Goal: Find specific page/section: Find specific page/section

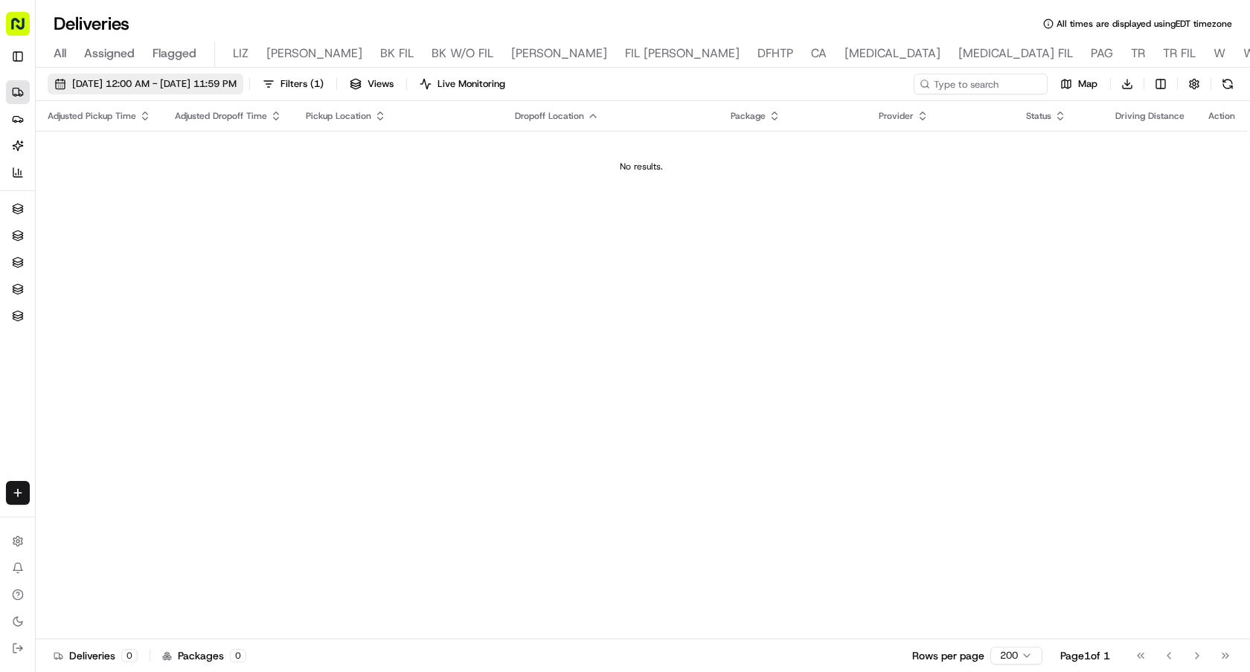
click at [160, 83] on span "[DATE] 12:00 AM - [DATE] 11:59 PM" at bounding box center [154, 83] width 164 height 13
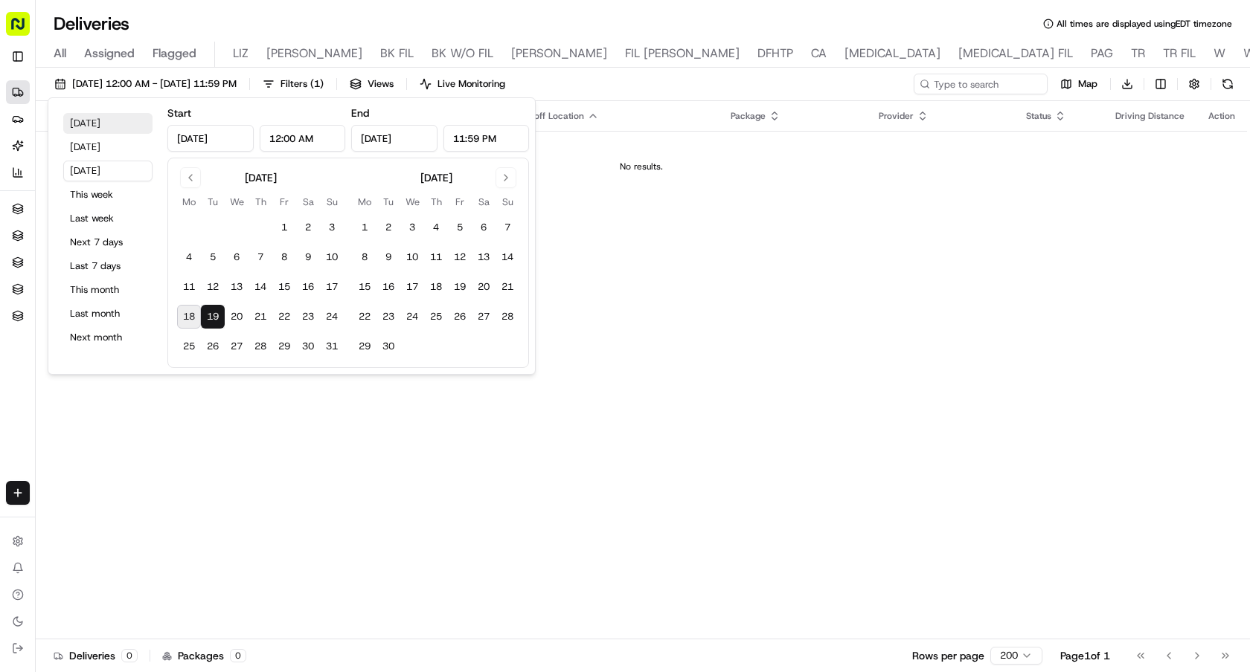
click at [100, 118] on button "Today" at bounding box center [107, 123] width 89 height 21
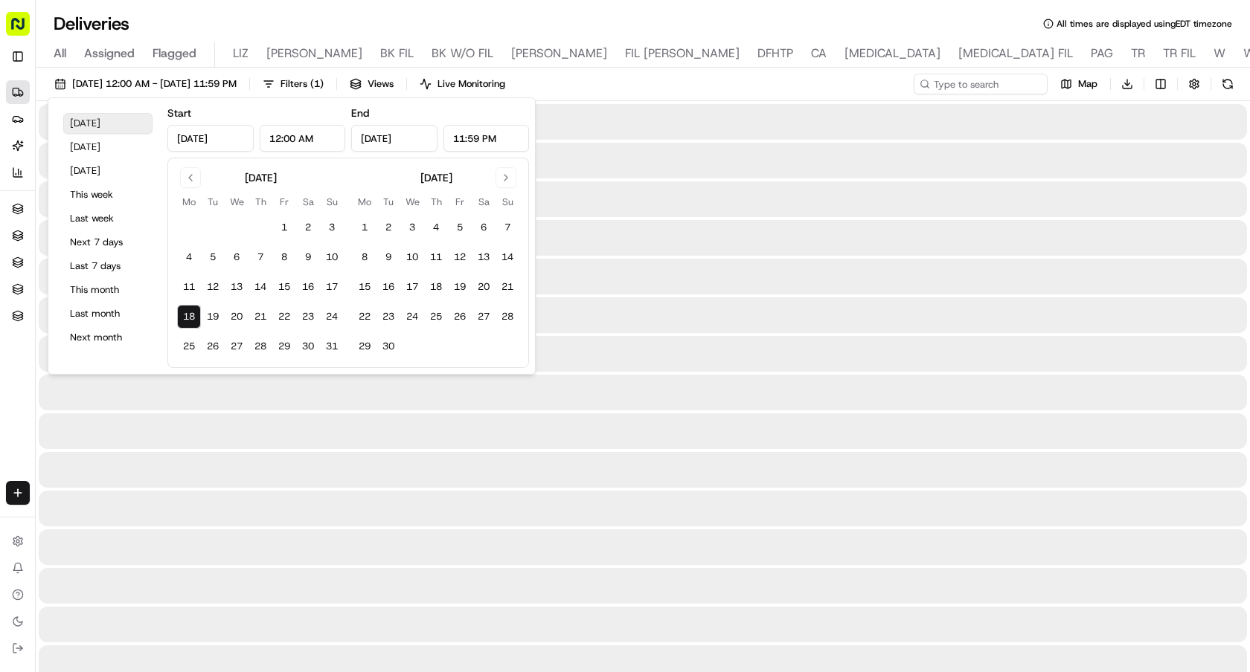
type input "Aug 18, 2025"
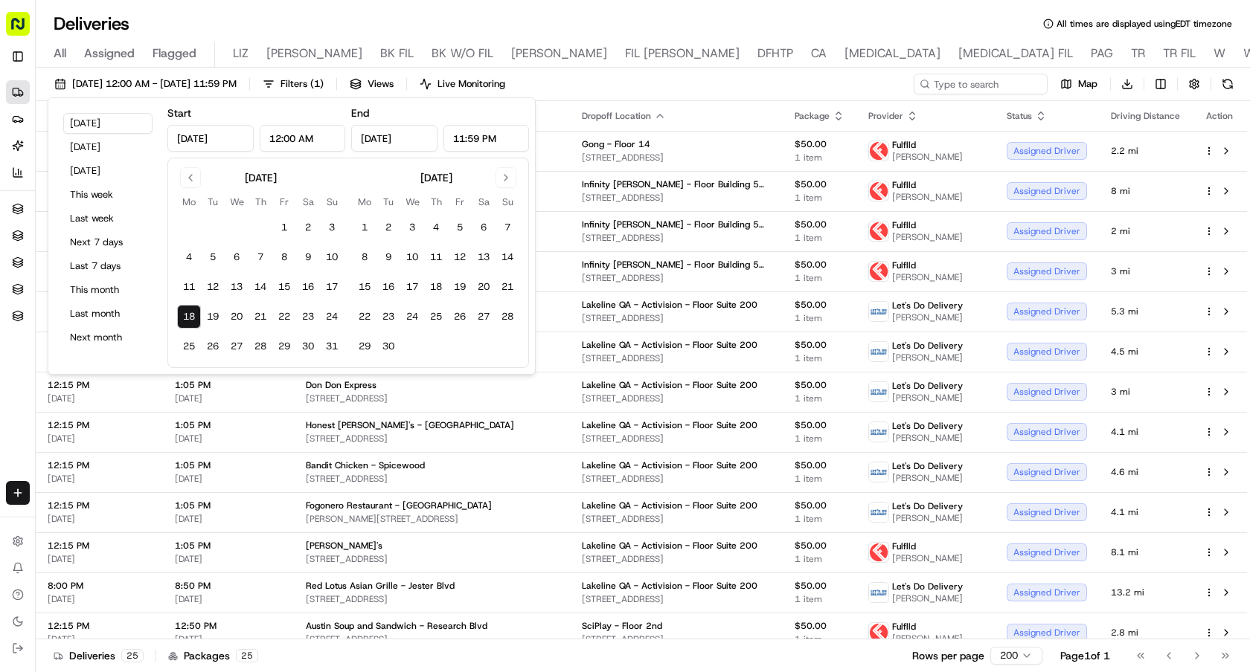
click at [833, 19] on div "Deliveries All times are displayed using EDT timezone" at bounding box center [643, 24] width 1214 height 24
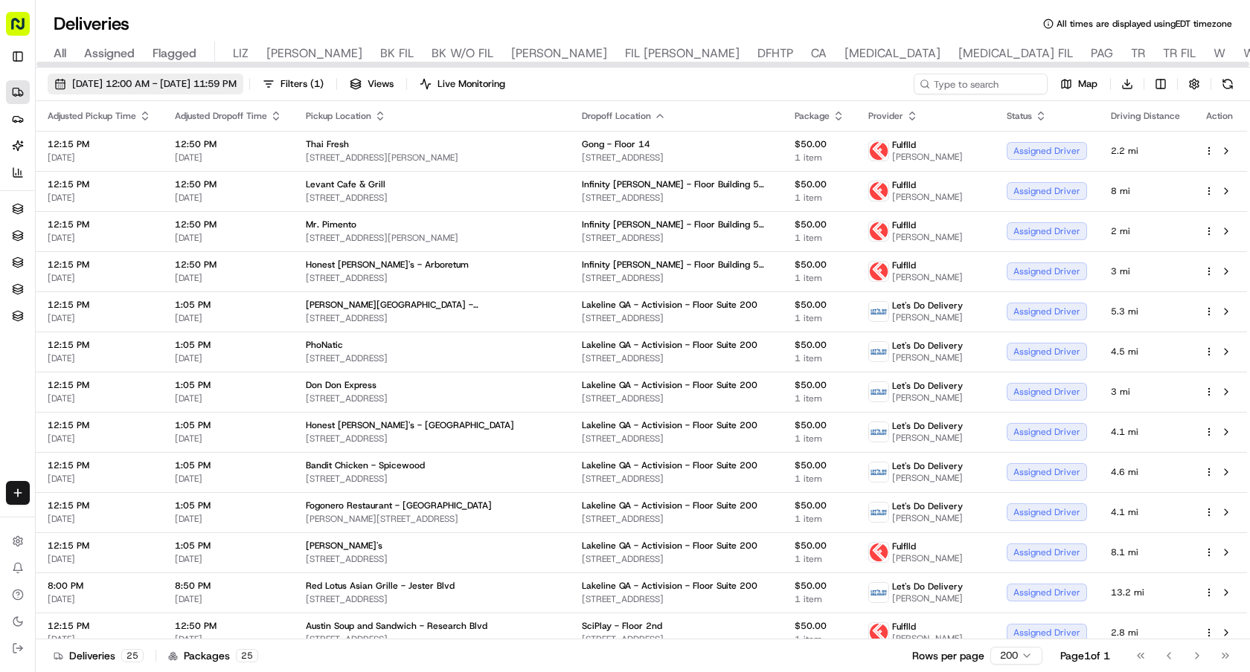
click at [167, 83] on span "[DATE] 12:00 AM - [DATE] 11:59 PM" at bounding box center [154, 83] width 164 height 13
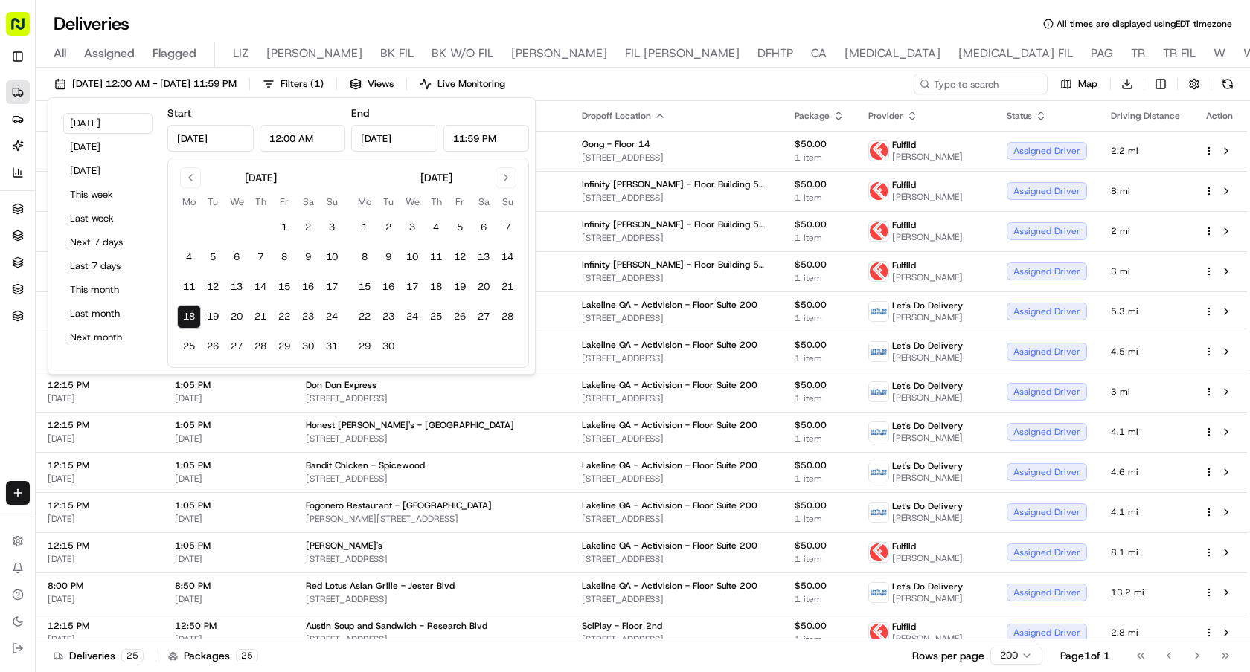
click at [641, 38] on div "All Assigned Flagged LIZ LIZ FIL BK FIL BK W/O FIL NASH FIL NASH DFHTP CA BAL B…" at bounding box center [984, 52] width 1897 height 32
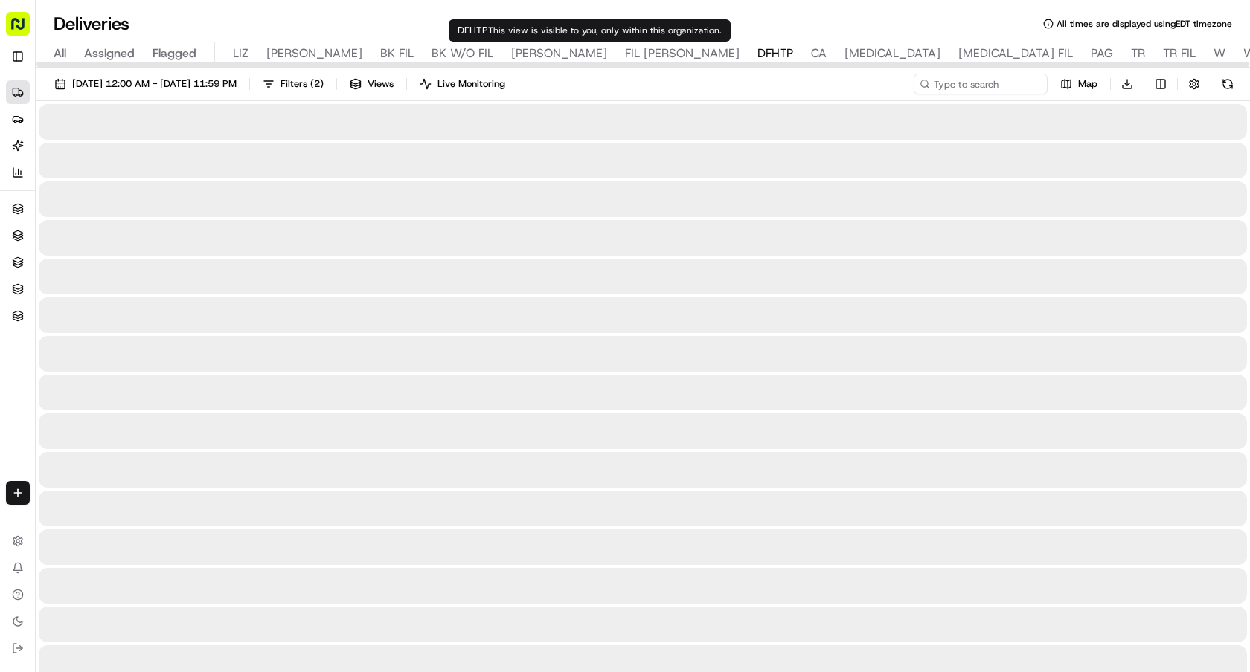
click at [757, 52] on span "DFHTP" at bounding box center [775, 54] width 36 height 18
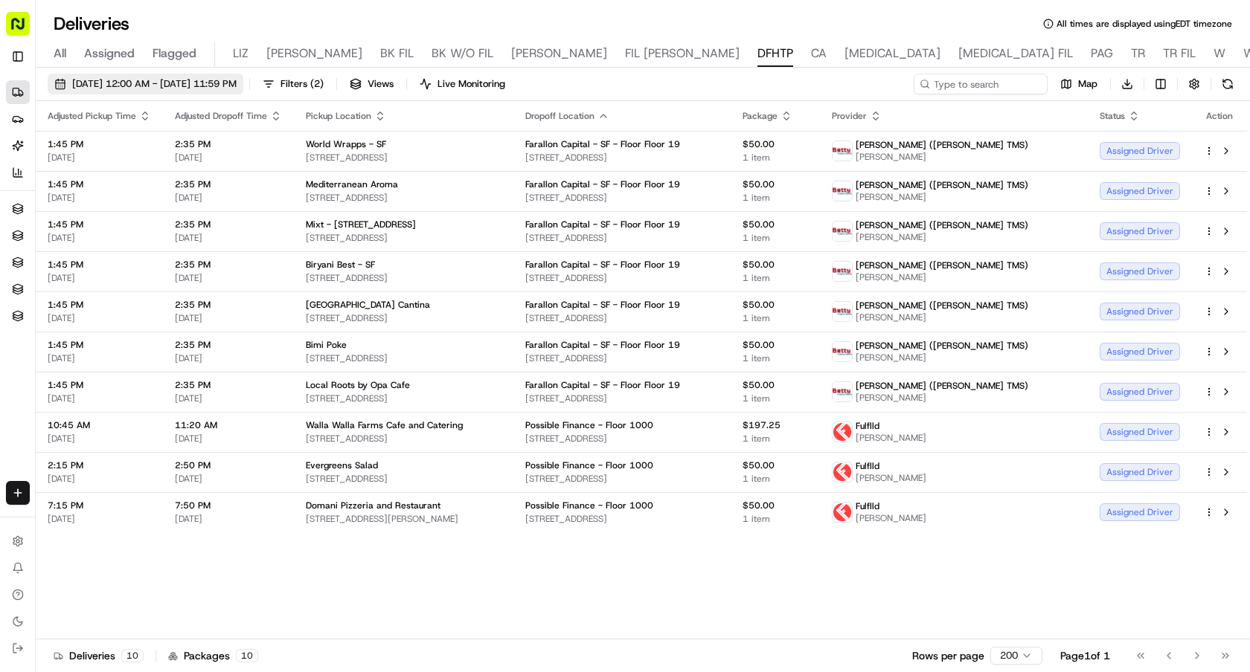
click at [237, 84] on span "[DATE] 12:00 AM - [DATE] 11:59 PM" at bounding box center [154, 83] width 164 height 13
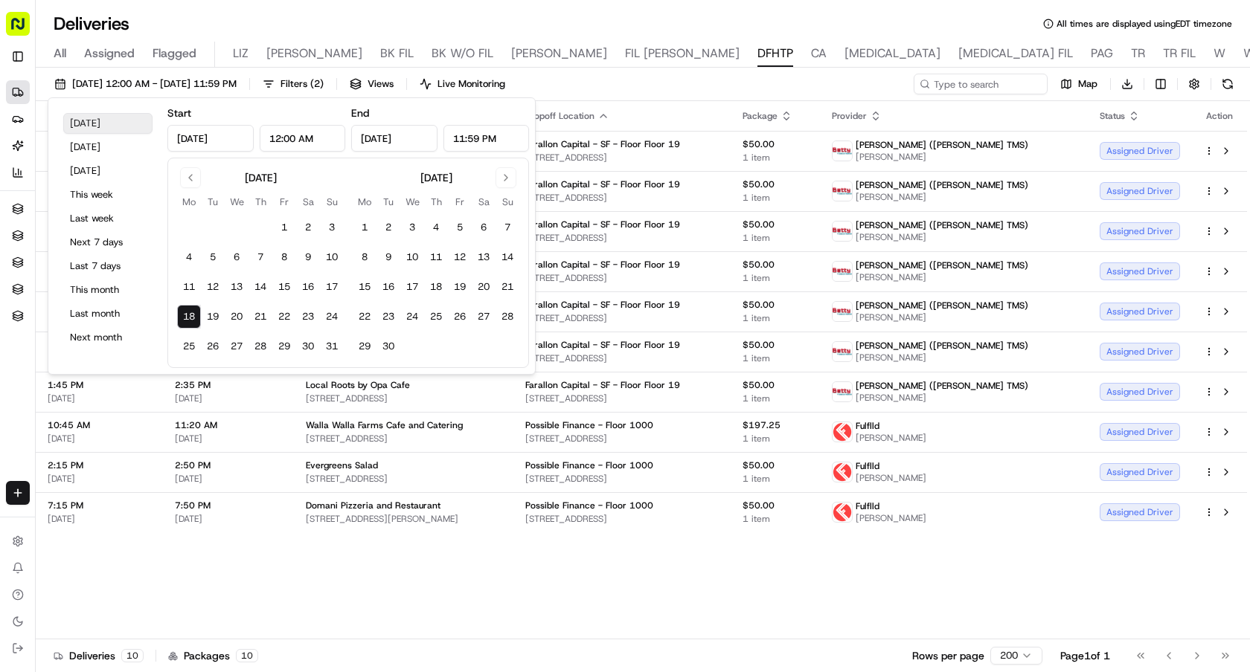
click at [101, 125] on button "Today" at bounding box center [107, 123] width 89 height 21
click at [553, 13] on div "Deliveries All times are displayed using EDT timezone" at bounding box center [643, 24] width 1214 height 24
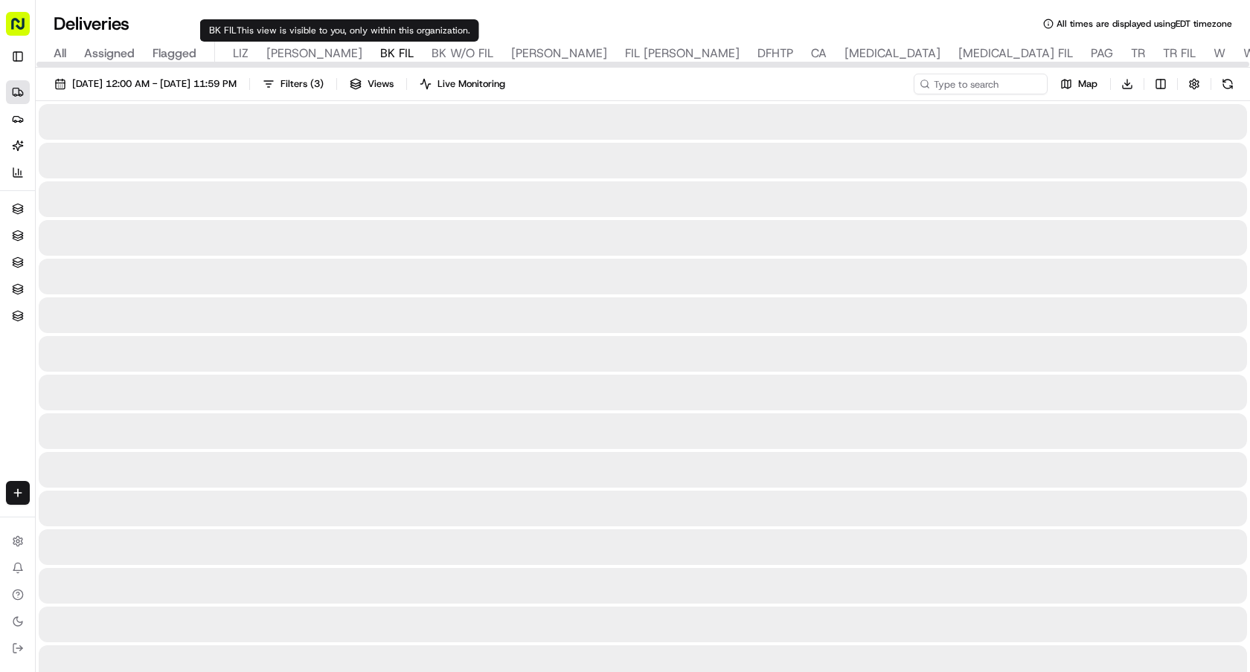
click at [466, 41] on div "BK FIL This view is visible to you, only within this organization. BK FIL This …" at bounding box center [339, 30] width 279 height 22
click at [511, 53] on span "[PERSON_NAME]" at bounding box center [559, 54] width 96 height 18
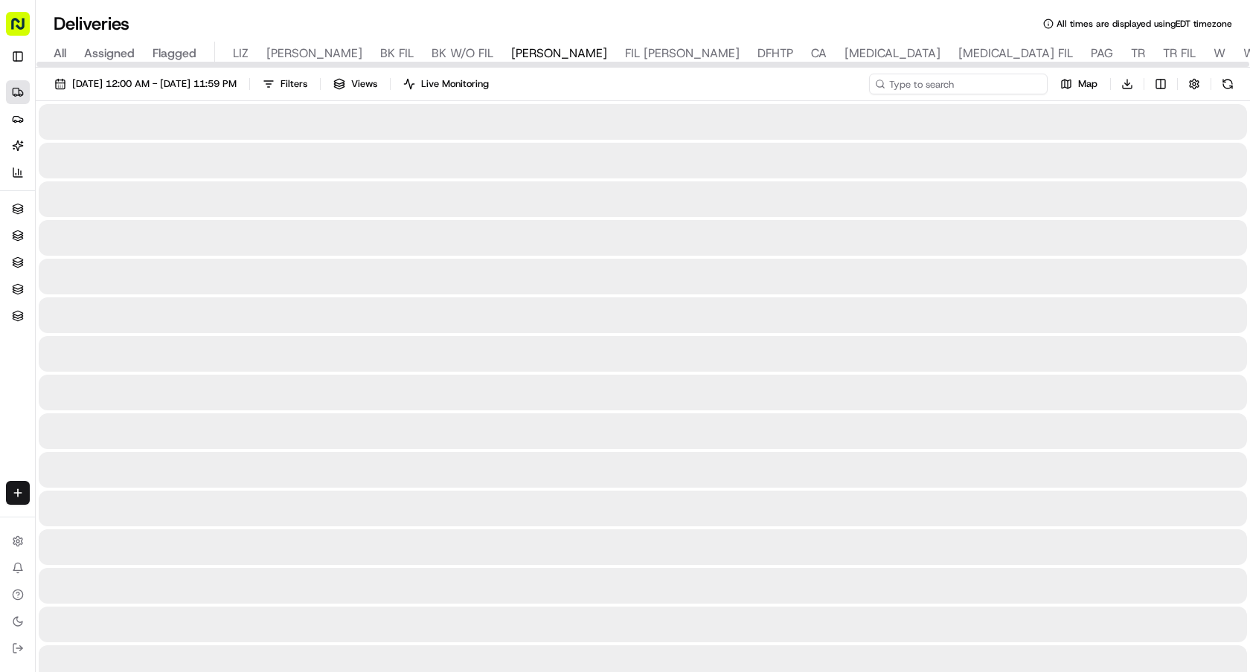
click at [960, 92] on input at bounding box center [958, 84] width 179 height 21
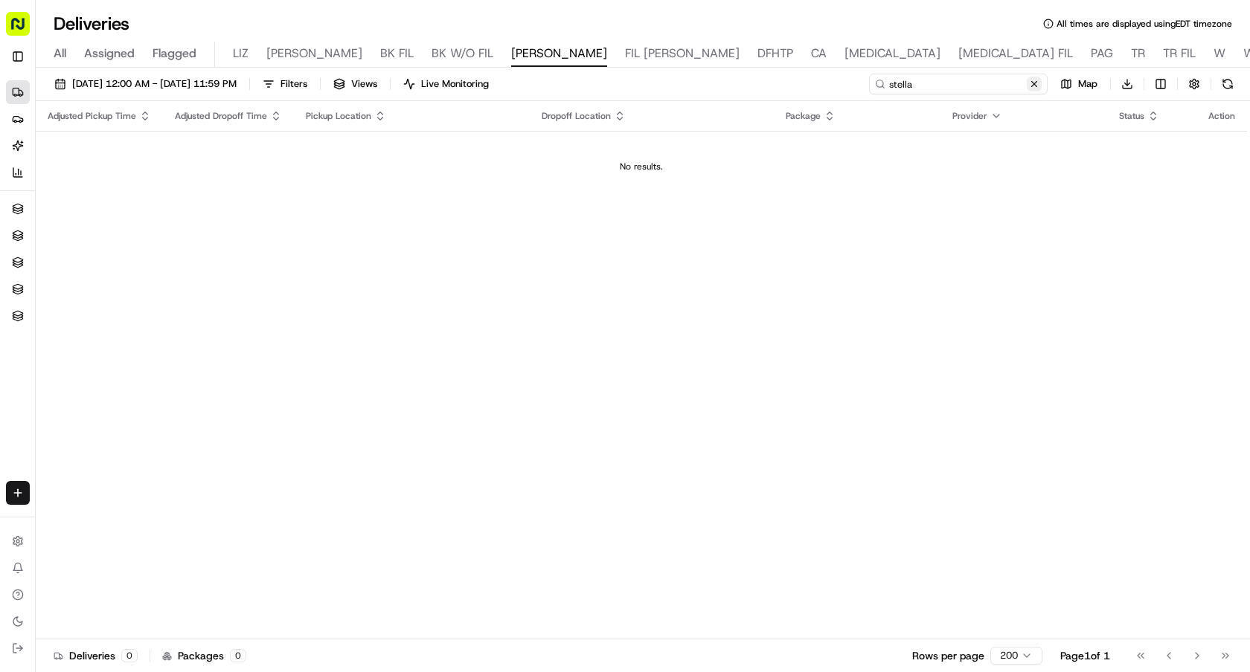
type input "stella"
click at [1038, 85] on button at bounding box center [1033, 84] width 15 height 15
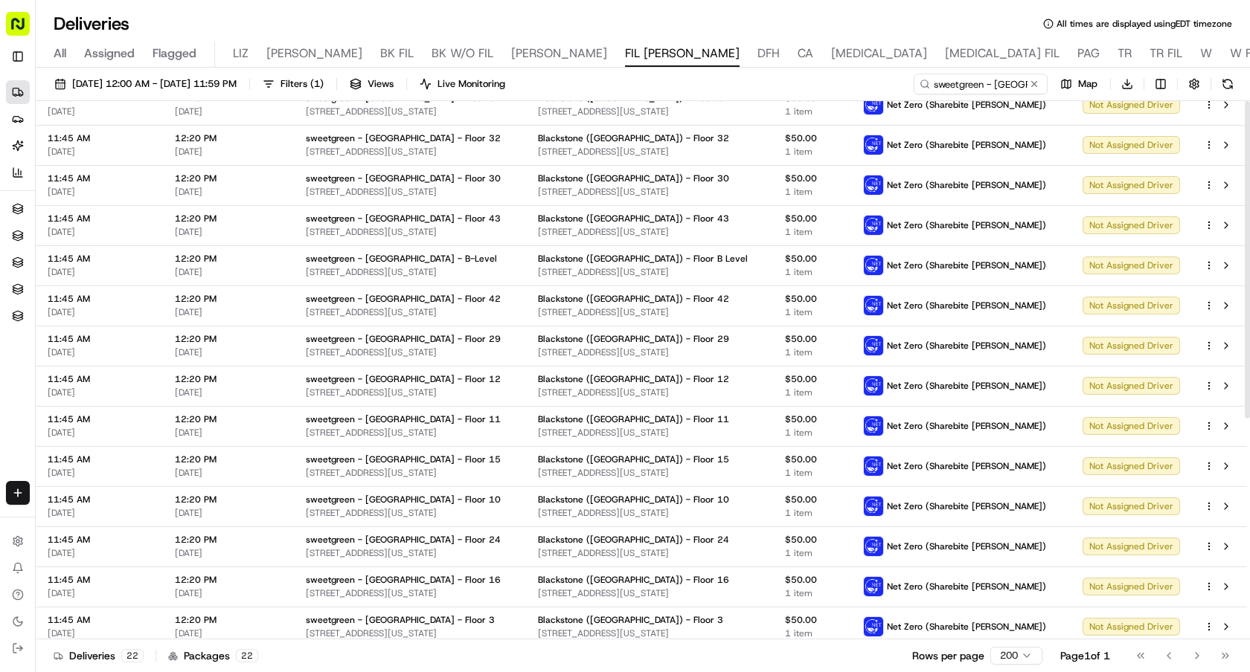
scroll to position [375, 0]
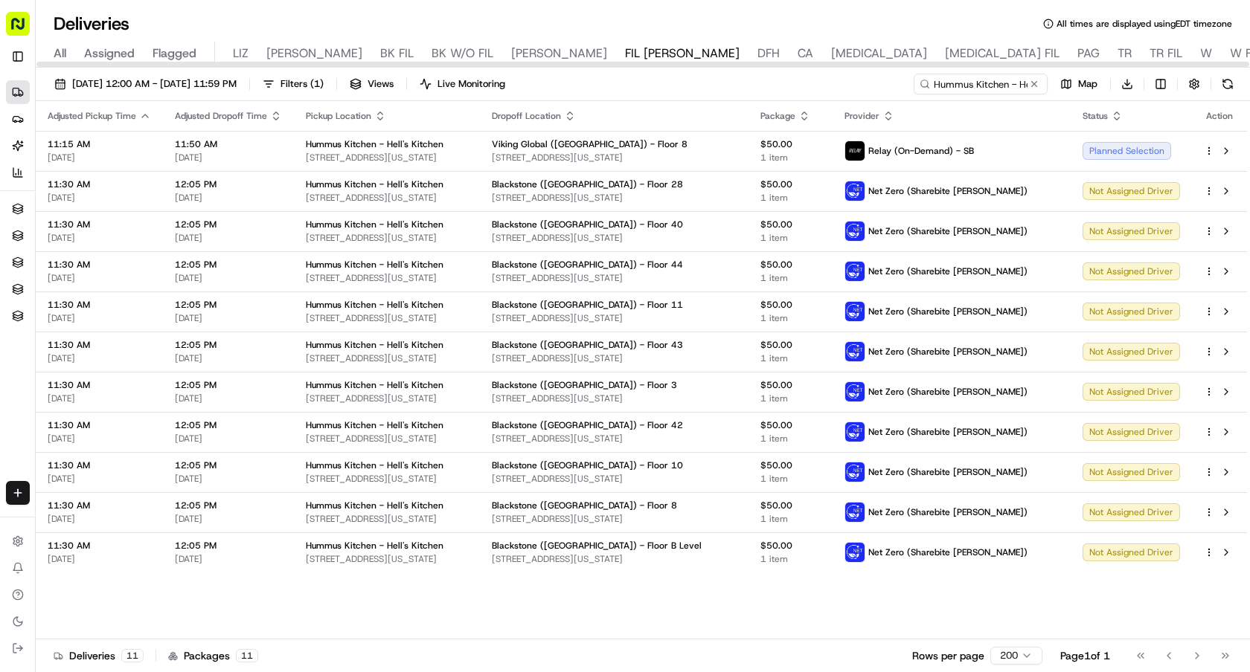
click at [576, 118] on icon "button" at bounding box center [570, 116] width 12 height 12
click at [653, 175] on button "Dropoff Location Name (A-Z)" at bounding box center [621, 176] width 151 height 18
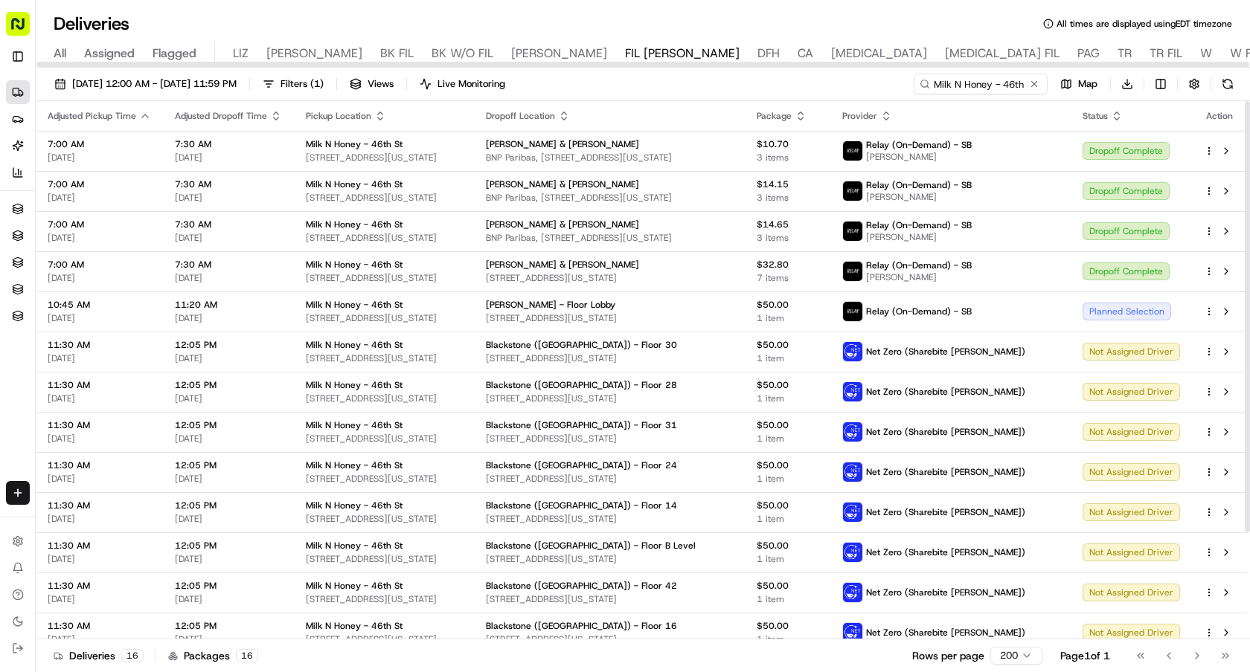
click at [570, 120] on icon "button" at bounding box center [564, 116] width 12 height 12
click at [628, 169] on button "Dropoff Location Name (A-Z)" at bounding box center [603, 176] width 151 height 18
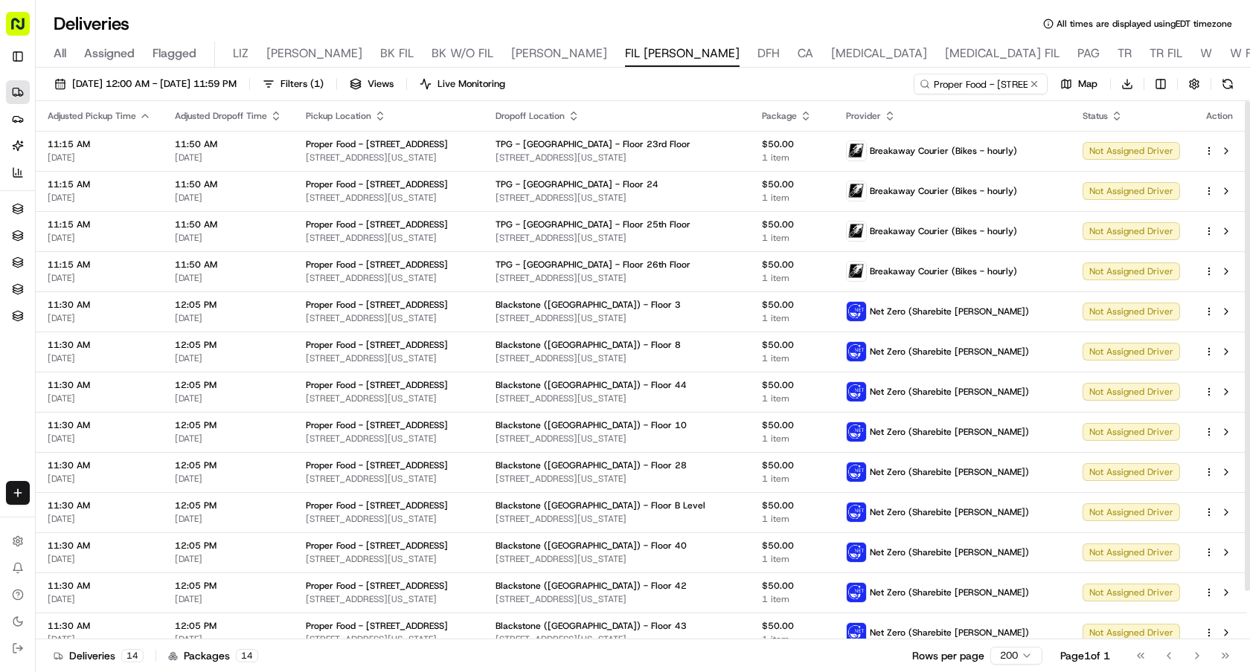
click at [579, 115] on icon "button" at bounding box center [574, 116] width 12 height 12
click at [655, 176] on button "Dropoff Location Name (A-Z)" at bounding box center [634, 176] width 151 height 18
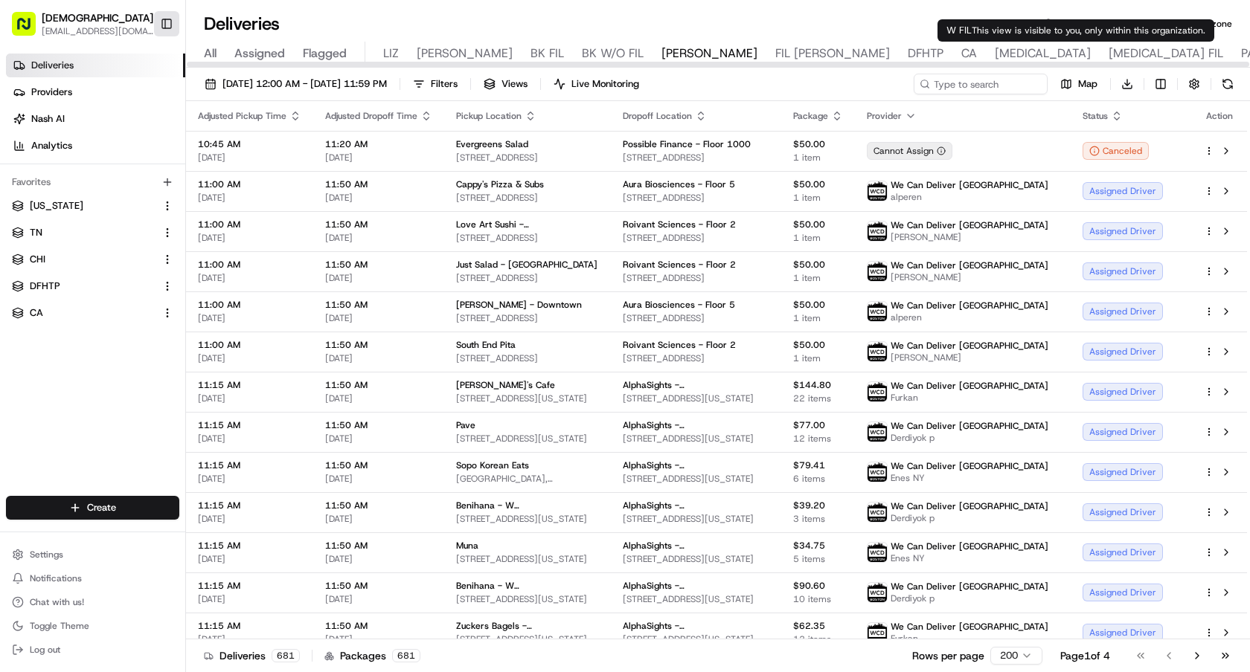
click at [169, 28] on button "Toggle Sidebar" at bounding box center [166, 23] width 25 height 25
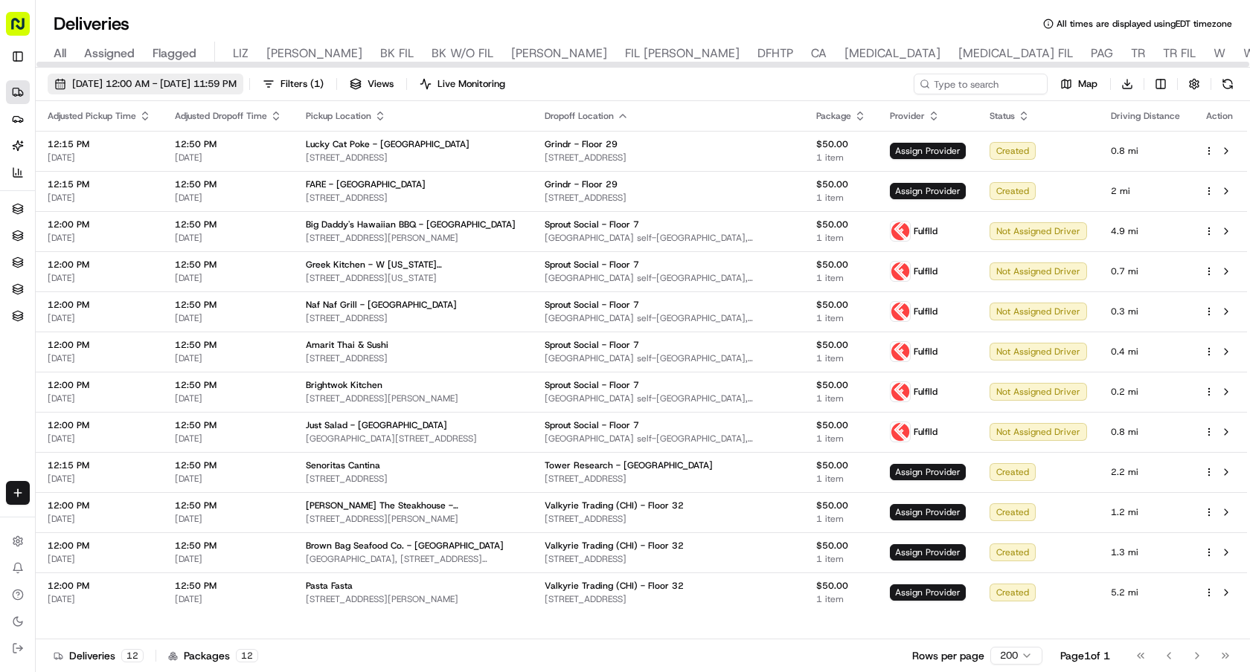
click at [213, 81] on span "08/19/2025 12:00 AM - 08/19/2025 11:59 PM" at bounding box center [154, 83] width 164 height 13
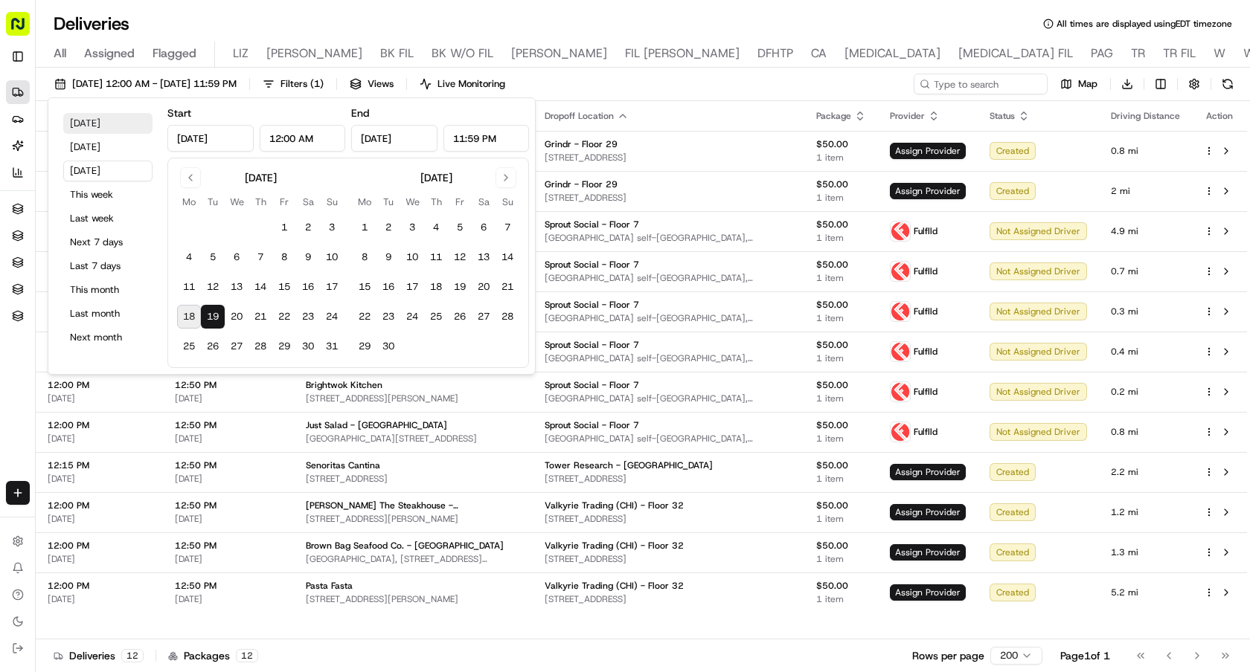
click at [95, 116] on button "Today" at bounding box center [107, 123] width 89 height 21
type input "Aug 18, 2025"
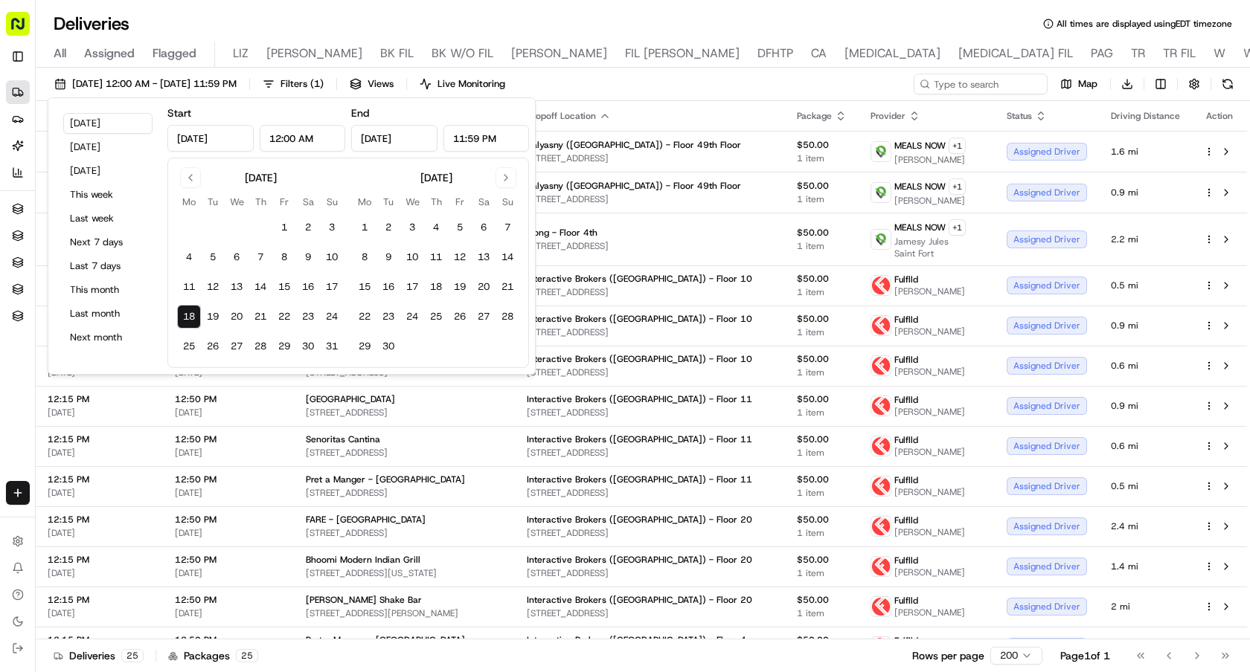
click at [602, 16] on div "Deliveries All times are displayed using EDT timezone" at bounding box center [643, 24] width 1214 height 24
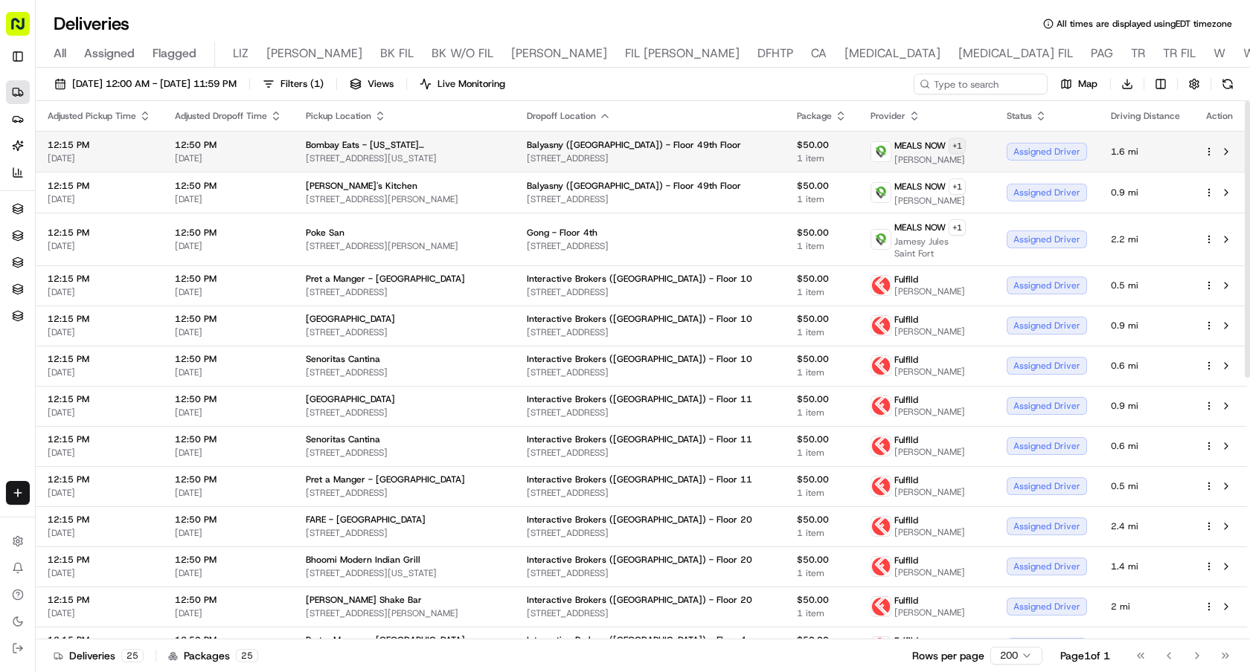
click at [961, 144] on html "Sharebite e.park@sharebite.com Toggle Sidebar Deliveries Providers Nash AI Anal…" at bounding box center [625, 336] width 1250 height 672
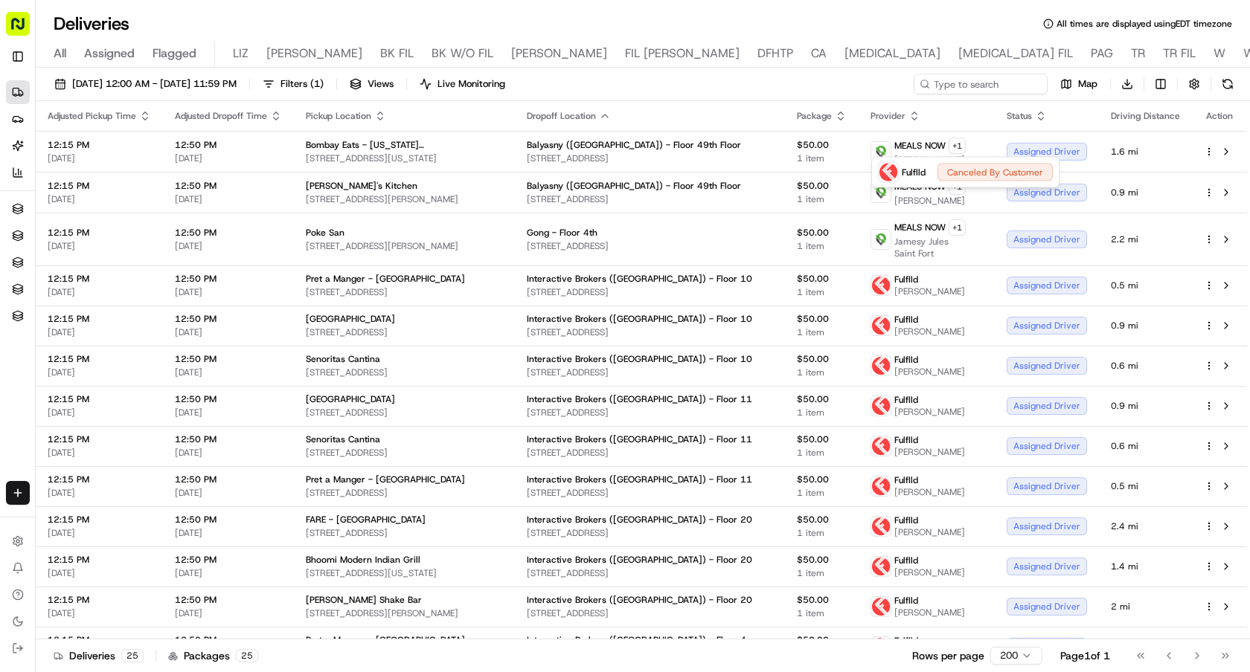
click at [843, 86] on html "Sharebite e.park@sharebite.com Toggle Sidebar Deliveries Providers Nash AI Anal…" at bounding box center [625, 336] width 1250 height 672
